Goal: Use online tool/utility: Utilize a website feature to perform a specific function

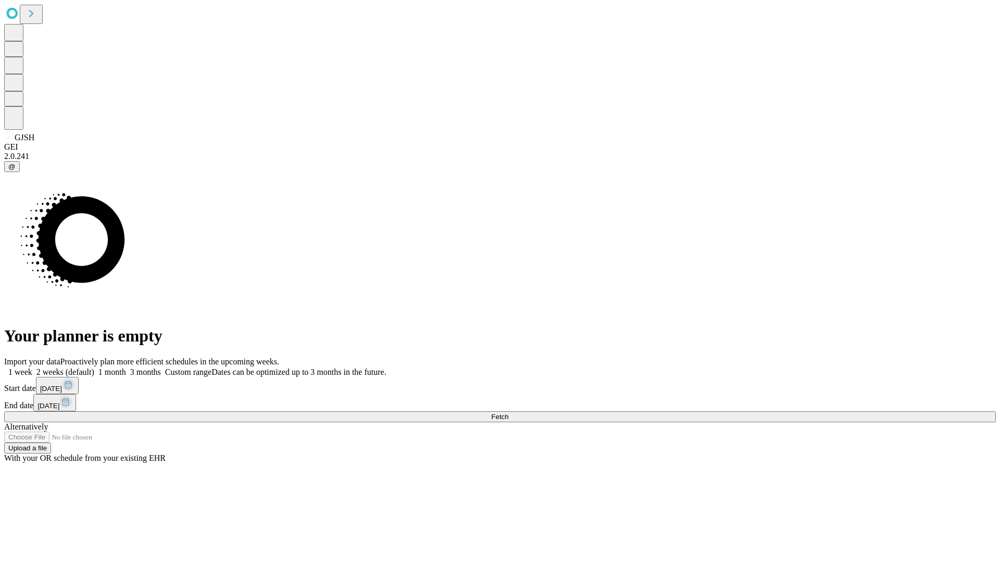
click at [508, 413] on span "Fetch" at bounding box center [499, 417] width 17 height 8
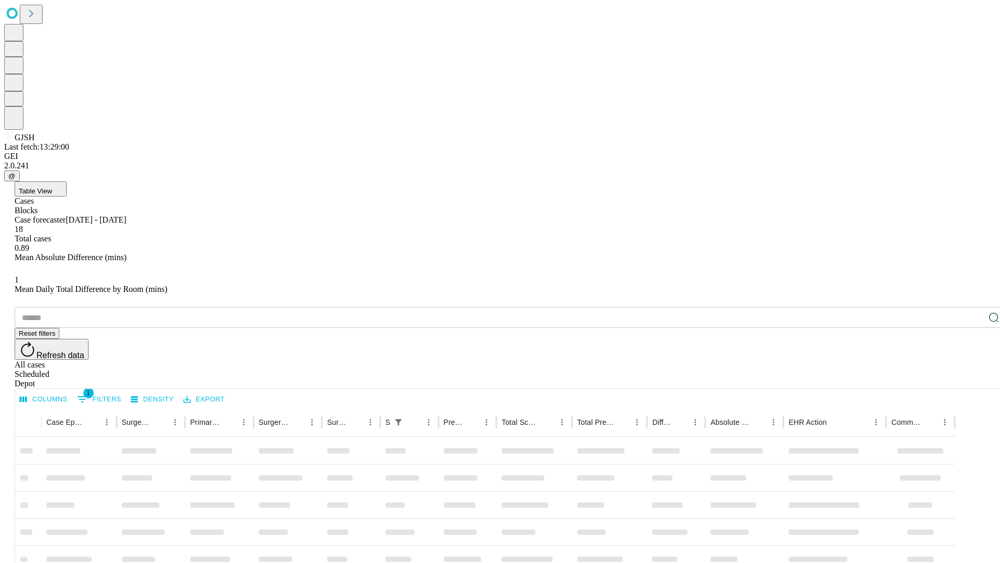
click at [52, 187] on span "Table View" at bounding box center [35, 191] width 33 height 8
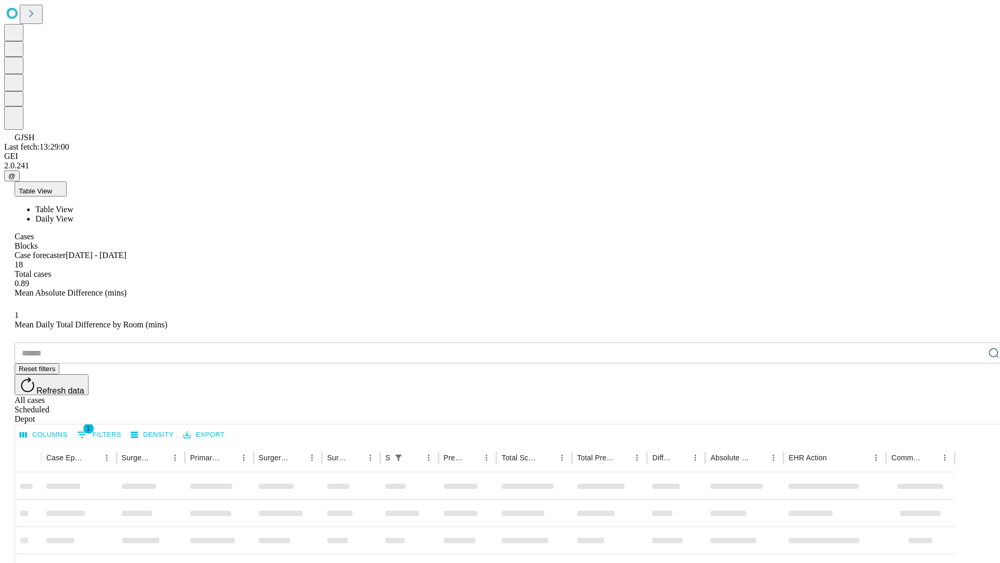
click at [73, 214] on span "Daily View" at bounding box center [54, 218] width 38 height 9
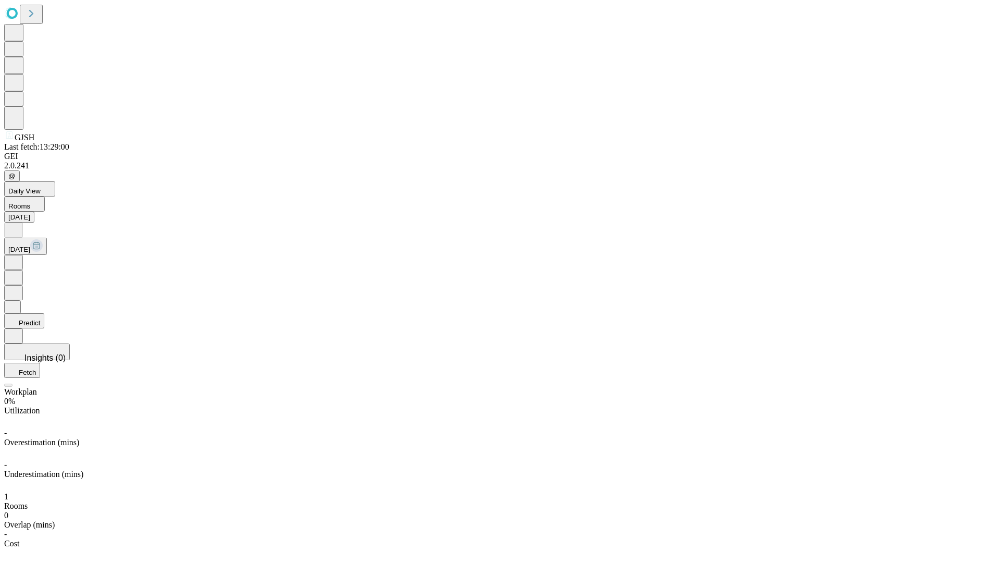
click at [44, 313] on button "Predict" at bounding box center [24, 320] width 40 height 15
